Goal: Check status: Check status

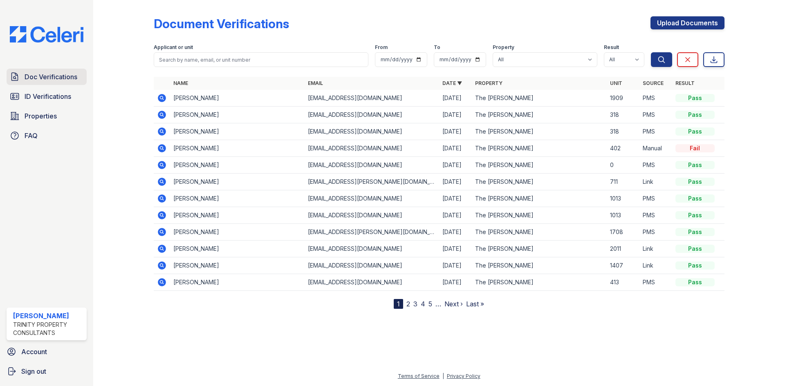
click at [47, 78] on span "Doc Verifications" at bounding box center [51, 77] width 53 height 10
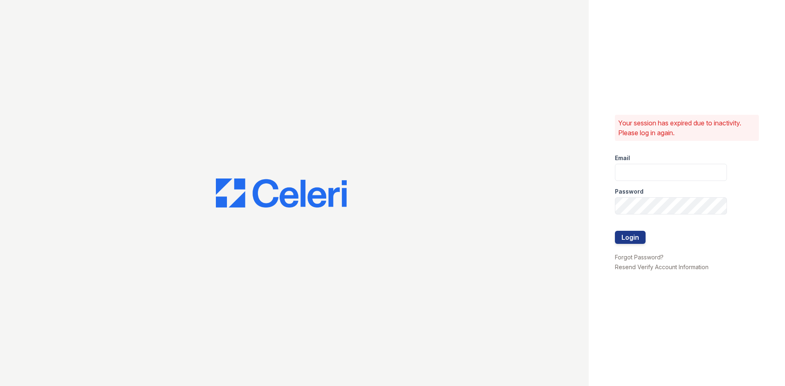
type input "[EMAIL_ADDRESS][DOMAIN_NAME]"
click at [629, 240] on button "Login" at bounding box center [630, 237] width 31 height 13
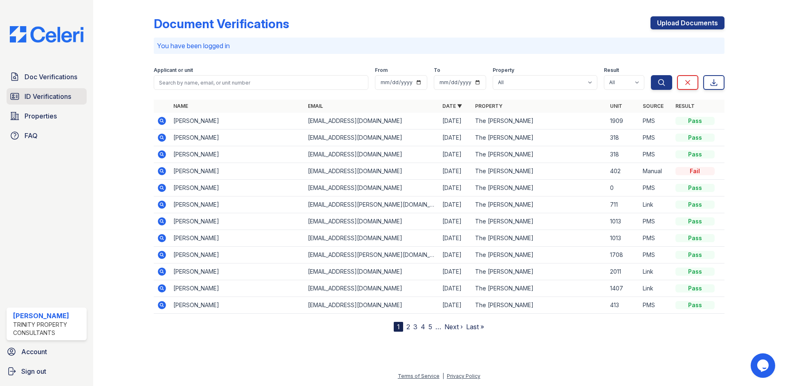
click at [49, 100] on span "ID Verifications" at bounding box center [48, 97] width 47 height 10
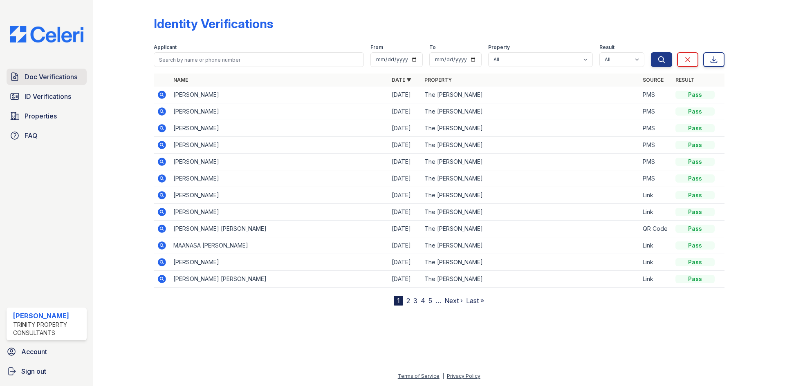
click at [53, 79] on span "Doc Verifications" at bounding box center [51, 77] width 53 height 10
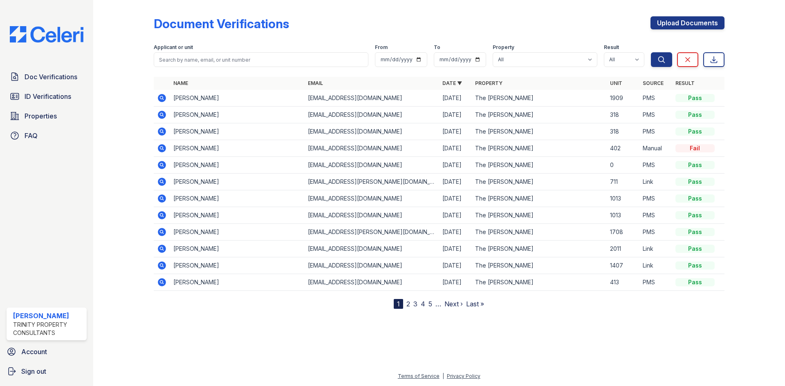
click at [159, 99] on icon at bounding box center [162, 98] width 8 height 8
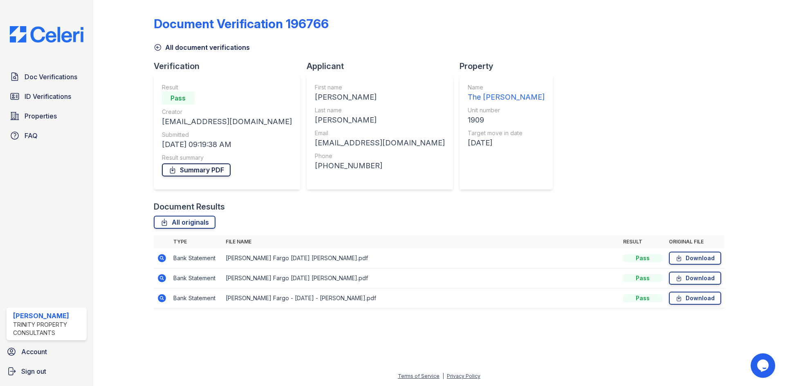
click at [188, 169] on link "Summary PDF" at bounding box center [196, 170] width 69 height 13
drag, startPoint x: 188, startPoint y: 169, endPoint x: 330, endPoint y: 211, distance: 148.1
click at [330, 211] on div "Document Results" at bounding box center [439, 206] width 571 height 11
click at [37, 93] on span "ID Verifications" at bounding box center [48, 97] width 47 height 10
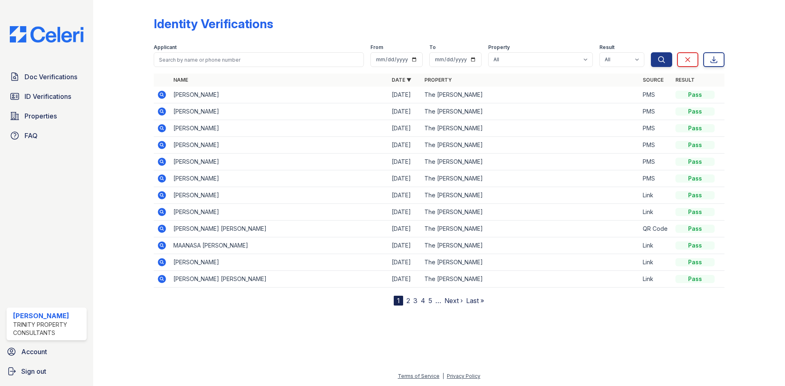
click at [160, 94] on icon at bounding box center [162, 95] width 10 height 10
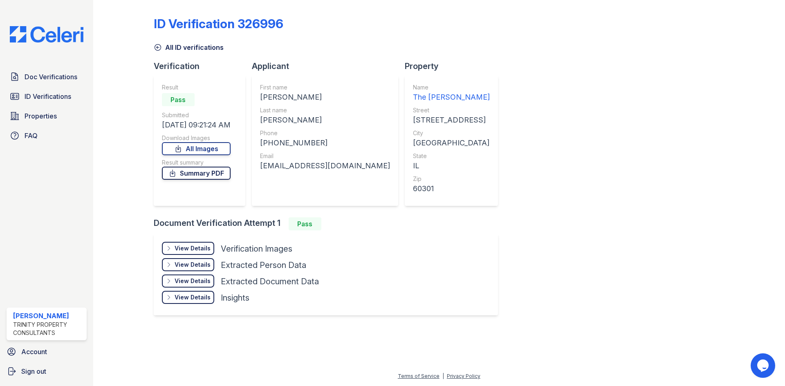
click at [186, 174] on link "Summary PDF" at bounding box center [196, 173] width 69 height 13
click at [184, 249] on div "View Details" at bounding box center [193, 249] width 36 height 8
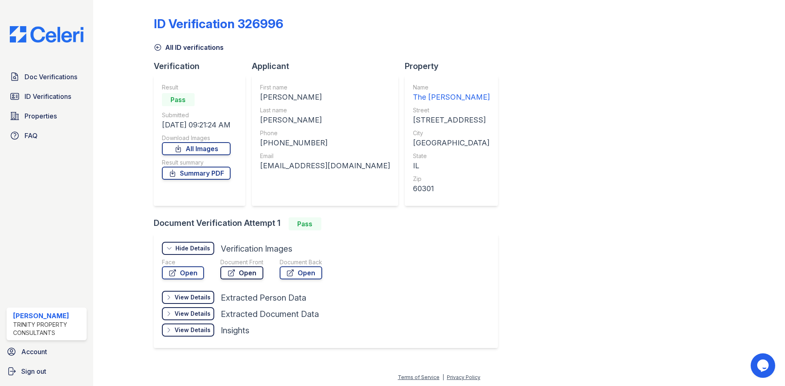
click at [244, 273] on link "Open" at bounding box center [241, 273] width 43 height 13
click at [296, 274] on link "Open" at bounding box center [301, 273] width 43 height 13
click at [40, 96] on span "ID Verifications" at bounding box center [48, 97] width 47 height 10
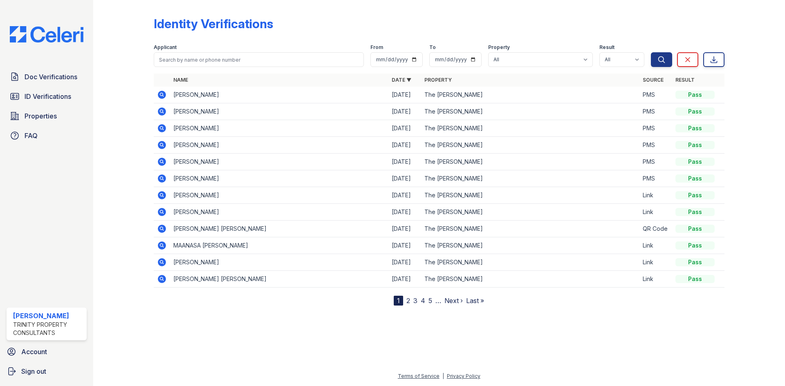
click at [163, 111] on icon at bounding box center [162, 112] width 10 height 10
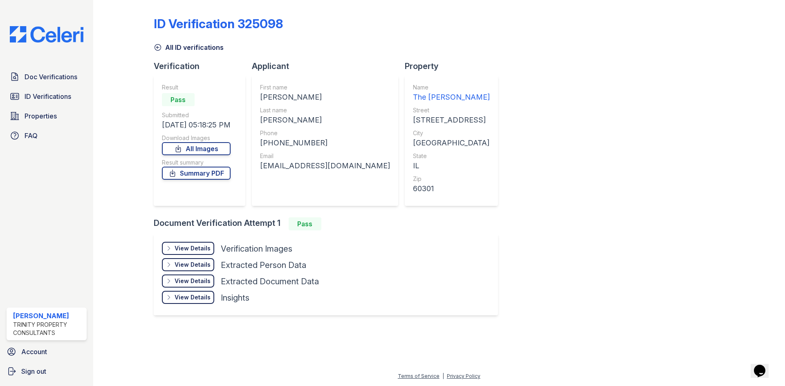
click at [169, 248] on icon at bounding box center [169, 248] width 7 height 7
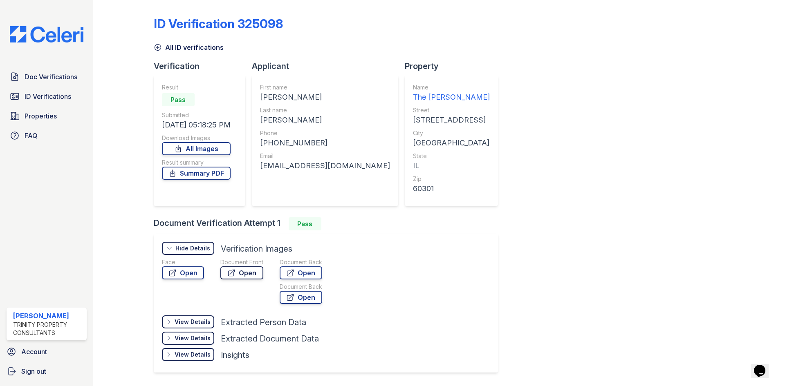
click at [248, 272] on link "Open" at bounding box center [241, 273] width 43 height 13
click at [289, 275] on icon at bounding box center [290, 273] width 8 height 8
